Goal: Task Accomplishment & Management: Manage account settings

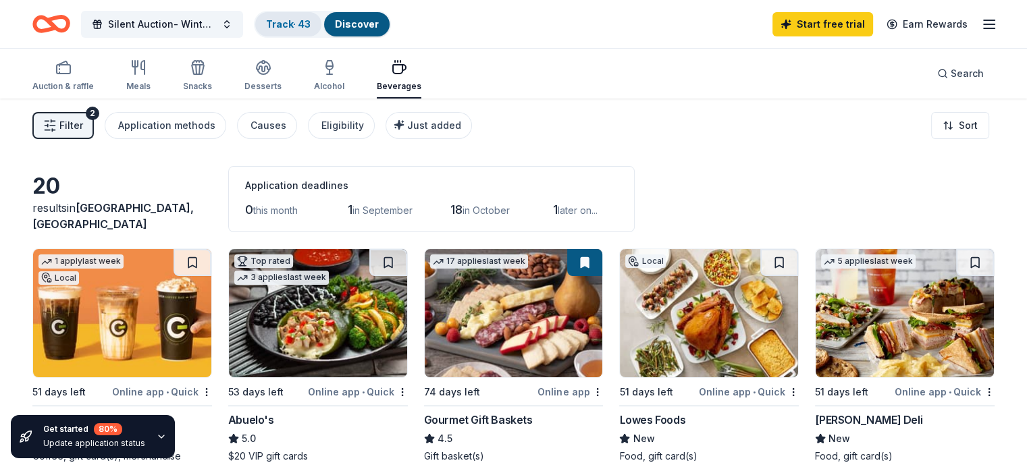
click at [302, 26] on link "Track · 43" at bounding box center [288, 23] width 45 height 11
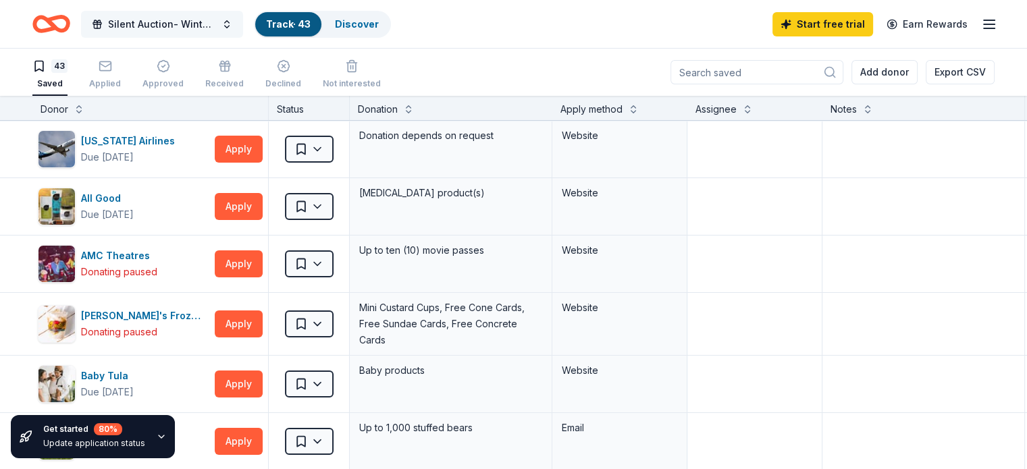
click at [205, 28] on span "Silent Auction- Winter Wonderland" at bounding box center [162, 24] width 108 height 16
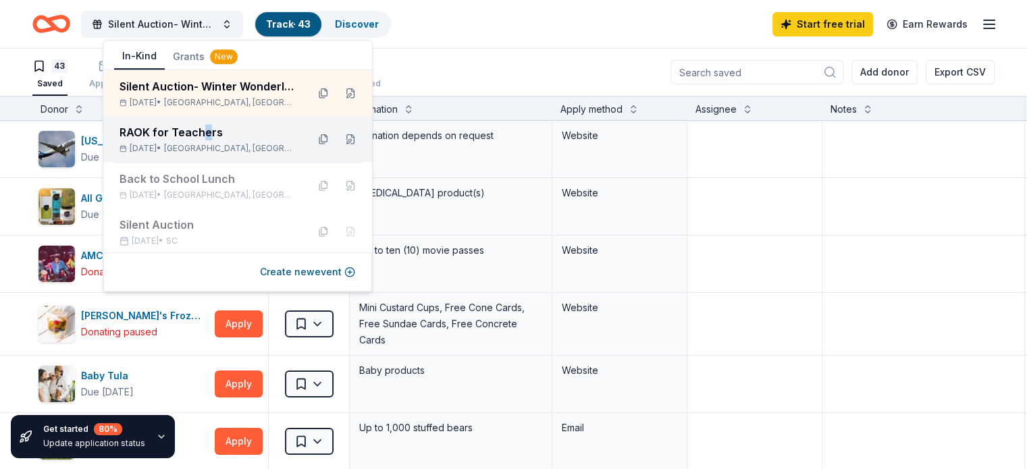
click at [205, 136] on div "RAOK for Teachers" at bounding box center [208, 132] width 177 height 16
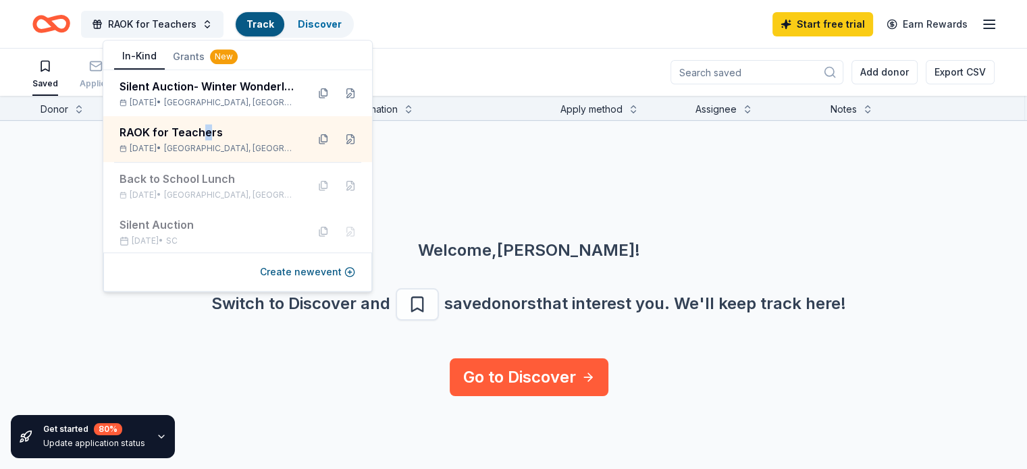
click at [477, 42] on div "RAOK for Teachers Track Discover Start free trial Earn Rewards" at bounding box center [513, 24] width 1027 height 48
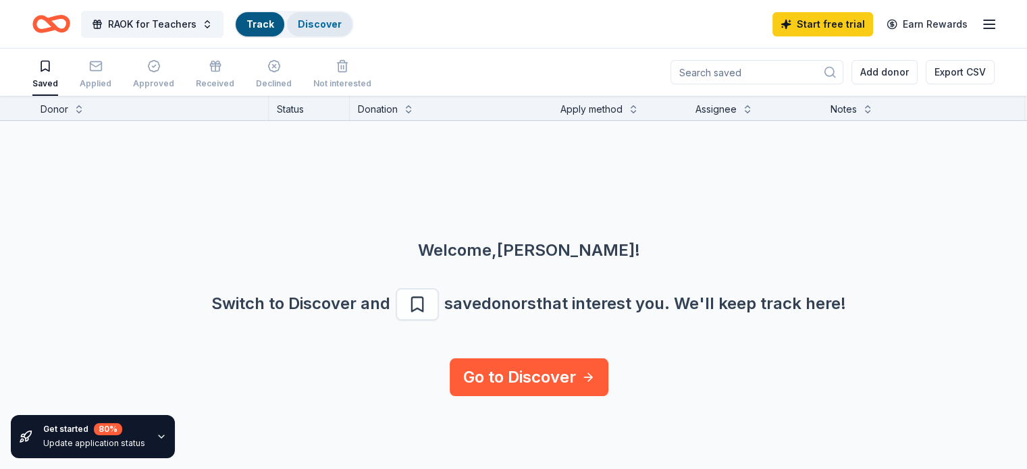
click at [326, 26] on link "Discover" at bounding box center [320, 23] width 44 height 11
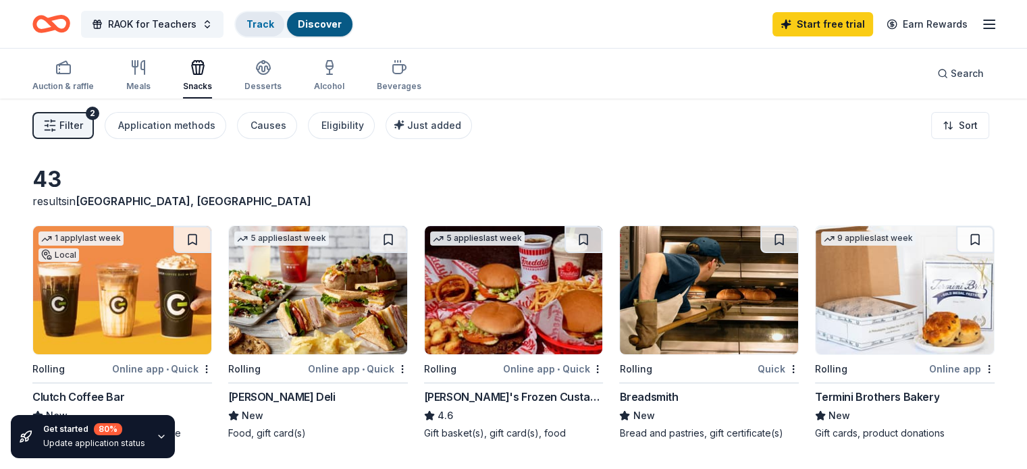
click at [269, 29] on div "Track" at bounding box center [260, 24] width 49 height 24
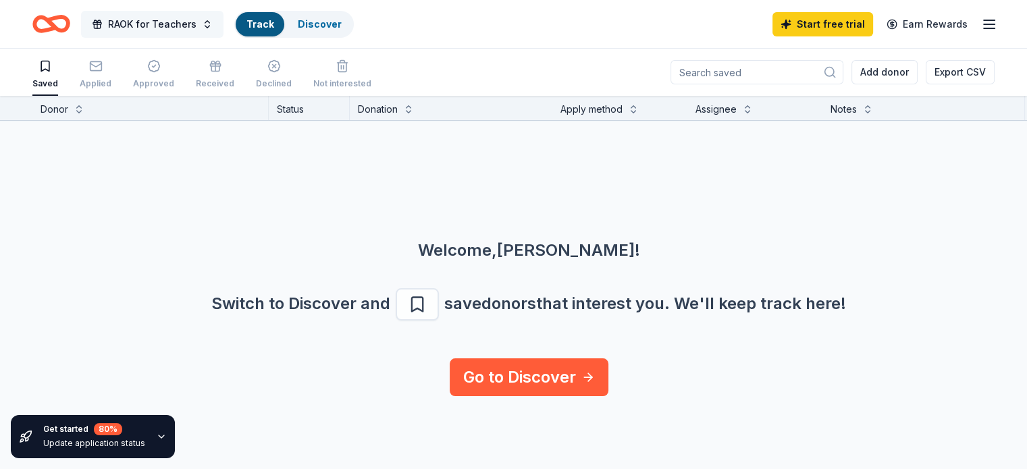
click at [222, 24] on button "RAOK for Teachers" at bounding box center [152, 24] width 143 height 27
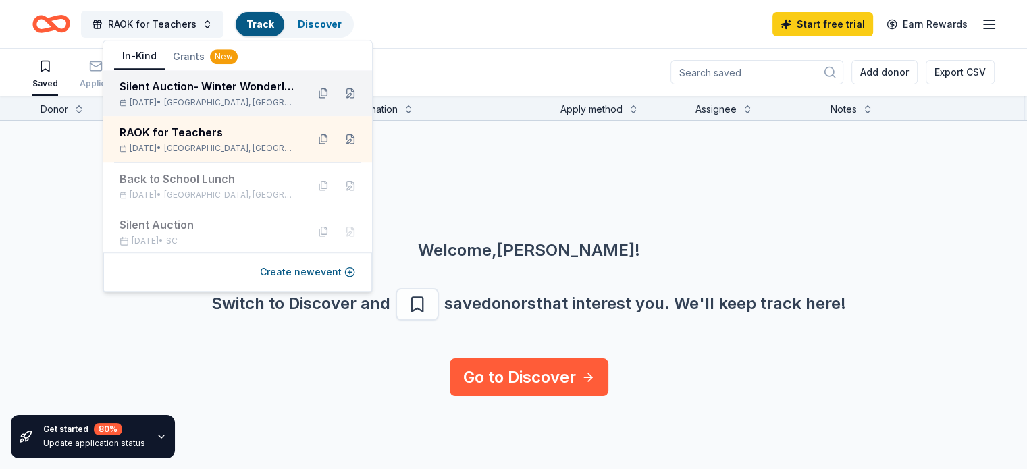
click at [200, 101] on span "[GEOGRAPHIC_DATA], [GEOGRAPHIC_DATA]" at bounding box center [230, 102] width 132 height 11
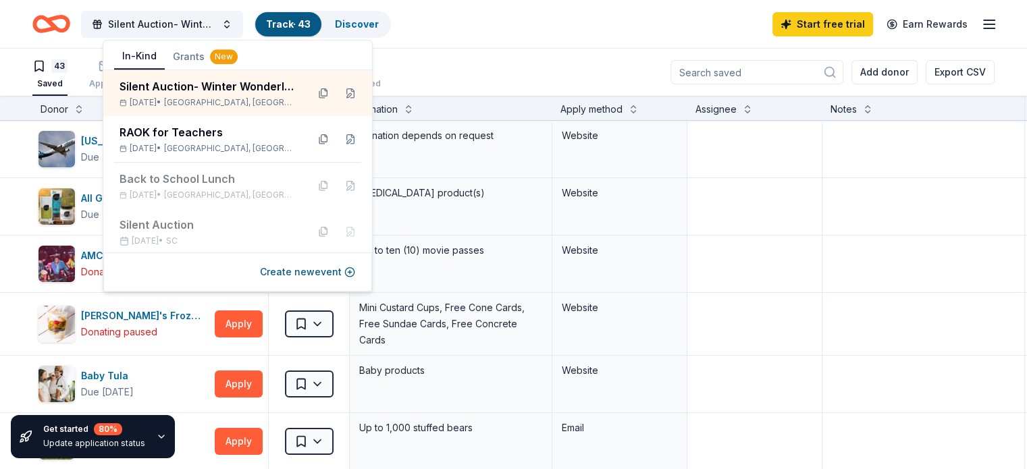
click at [461, 38] on div "Silent Auction- Winter Wonderland Track · 43 Discover Start free trial Earn Rew…" at bounding box center [513, 24] width 962 height 32
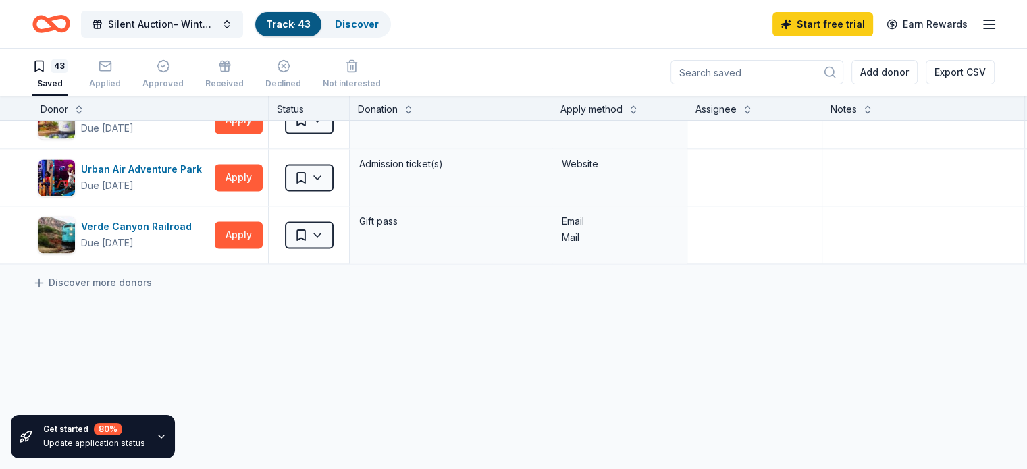
scroll to position [2321, 0]
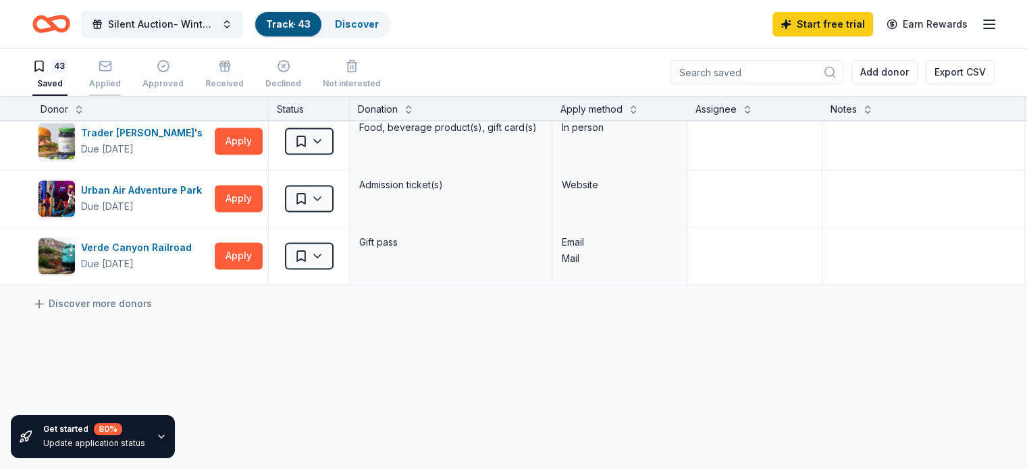
click at [121, 82] on div "Applied" at bounding box center [105, 83] width 32 height 11
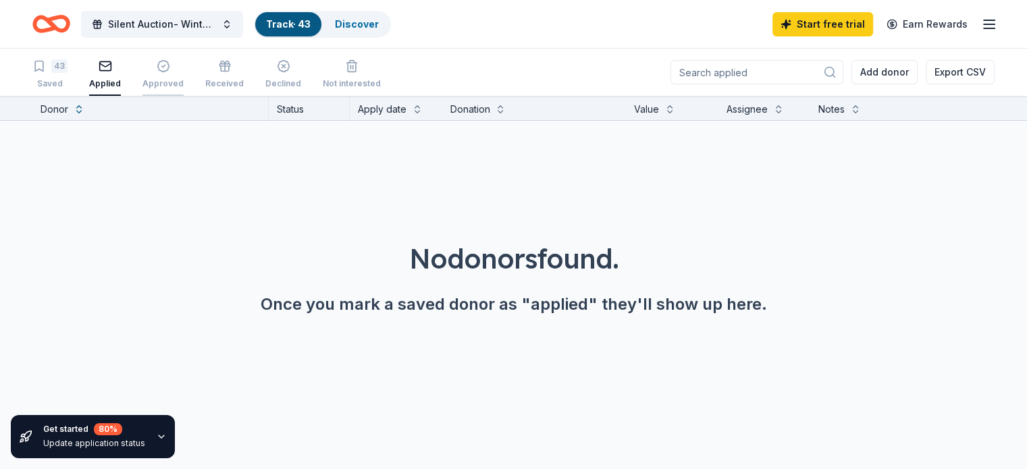
click at [177, 79] on div "Approved" at bounding box center [163, 83] width 41 height 11
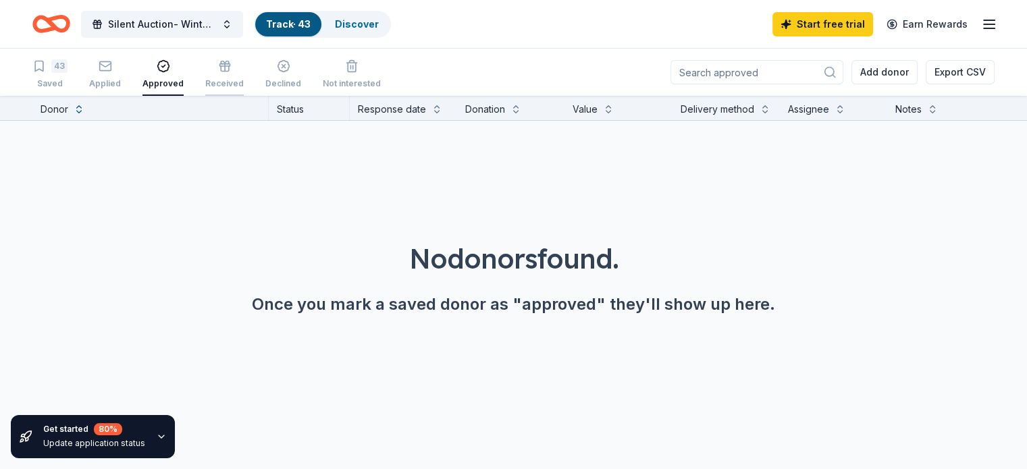
click at [226, 72] on div "button" at bounding box center [224, 66] width 38 height 14
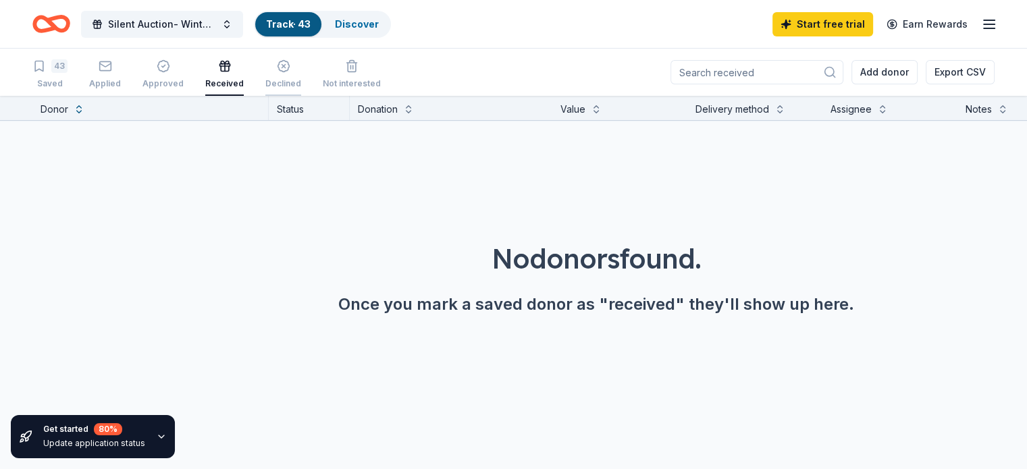
click at [286, 72] on div "button" at bounding box center [283, 66] width 36 height 14
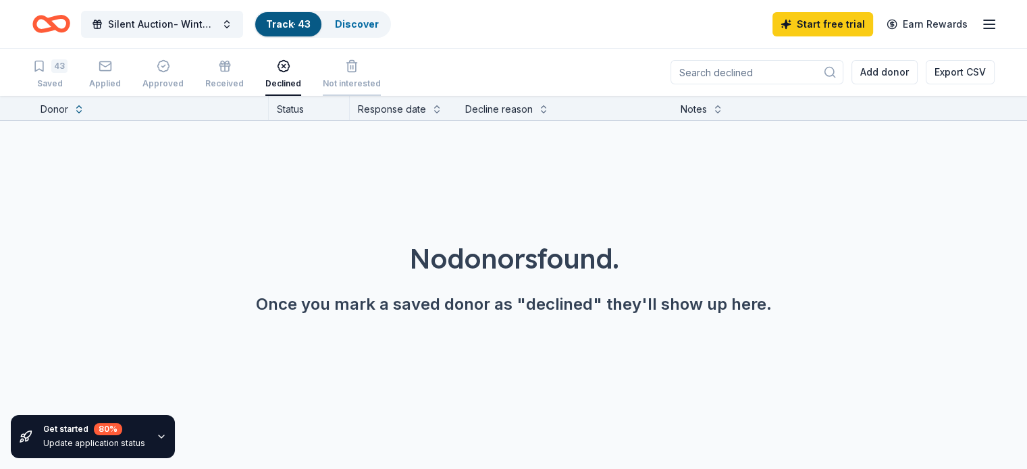
click at [357, 76] on div "Not interested" at bounding box center [352, 74] width 58 height 30
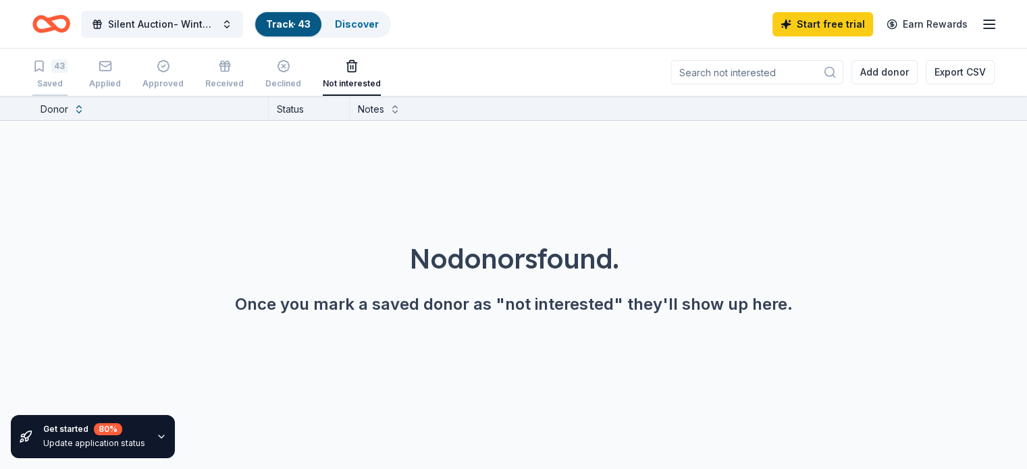
click at [68, 76] on div "43 Saved" at bounding box center [49, 74] width 35 height 30
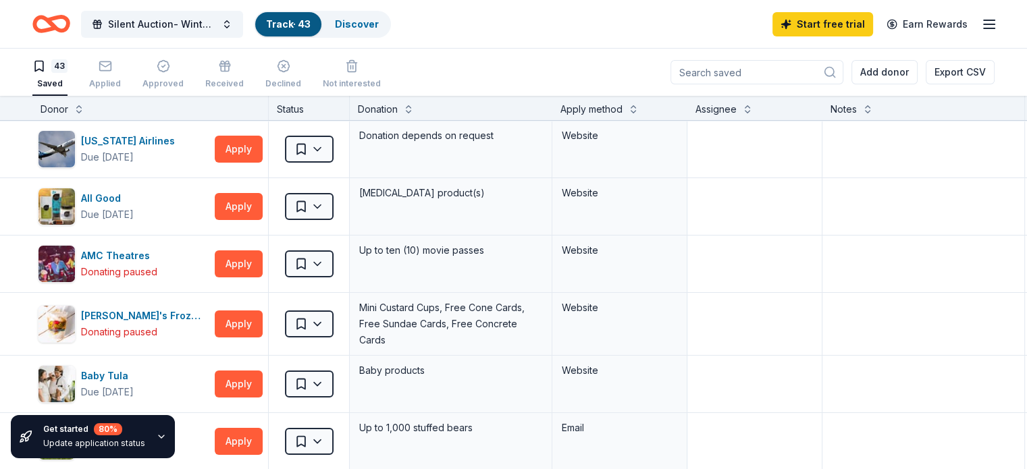
click at [638, 36] on div "Silent Auction- Winter Wonderland Track · 43 Discover Start free trial Earn Rew…" at bounding box center [513, 24] width 962 height 32
drag, startPoint x: 197, startPoint y: 197, endPoint x: 757, endPoint y: 288, distance: 567.3
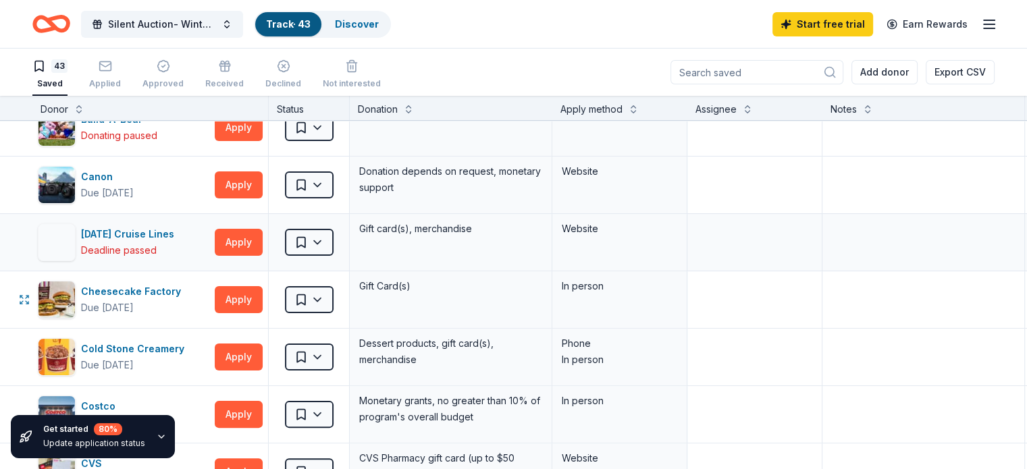
scroll to position [338, 0]
